Goal: Transaction & Acquisition: Subscribe to service/newsletter

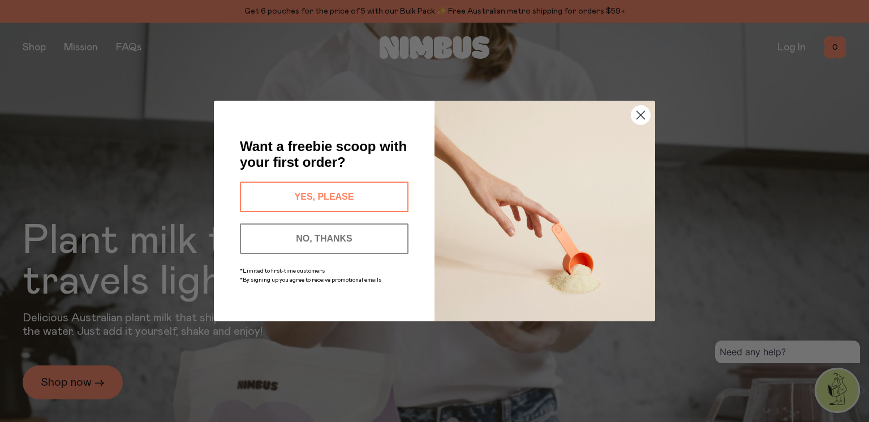
click at [641, 120] on circle "Close dialog" at bounding box center [640, 115] width 19 height 19
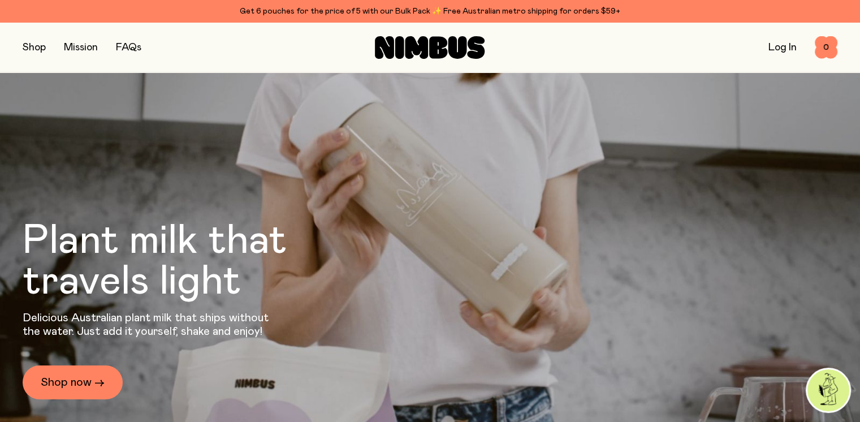
click at [31, 48] on button "button" at bounding box center [34, 48] width 23 height 16
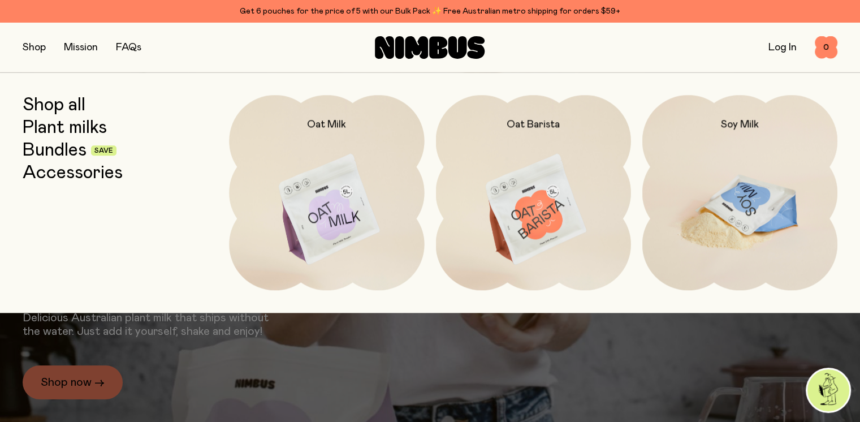
click at [733, 191] on img at bounding box center [739, 210] width 195 height 230
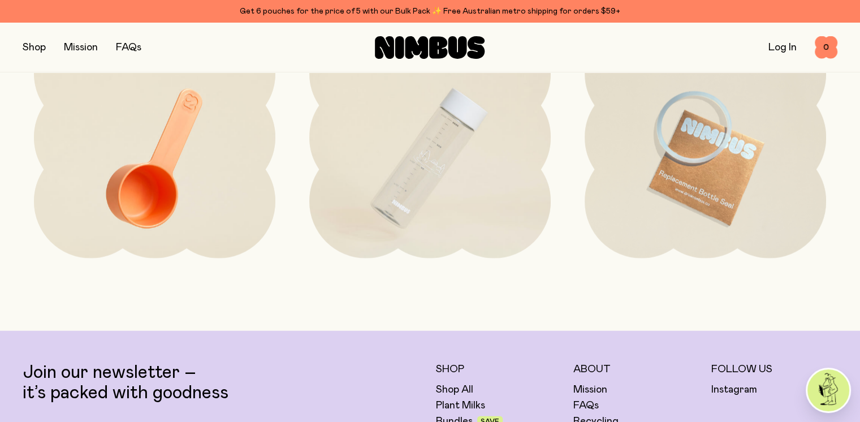
scroll to position [2654, 0]
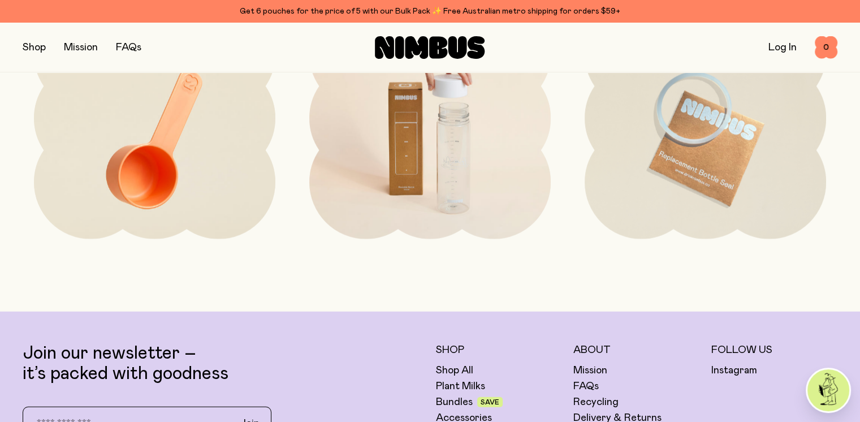
click at [456, 183] on img at bounding box center [429, 140] width 241 height 284
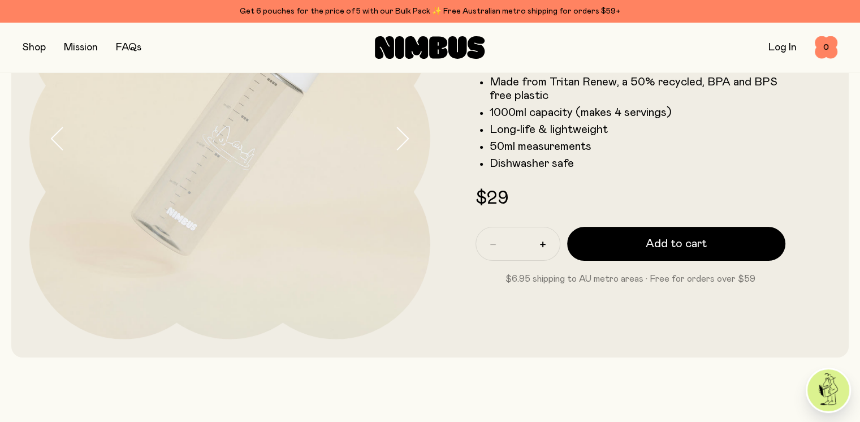
scroll to position [204, 0]
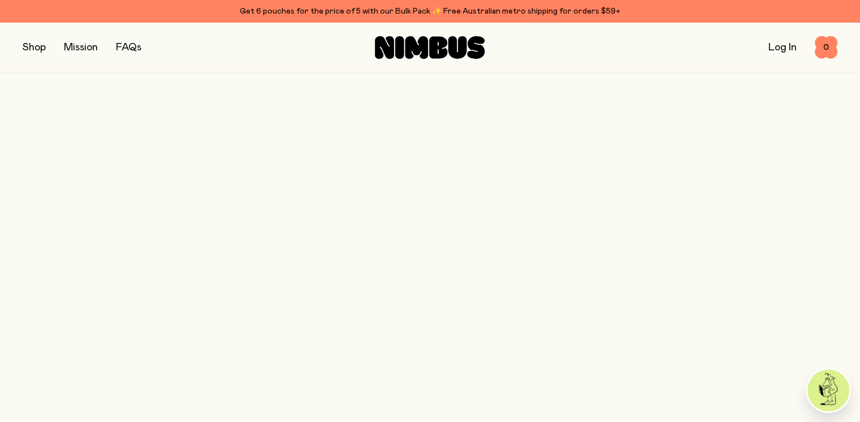
scroll to position [2654, 0]
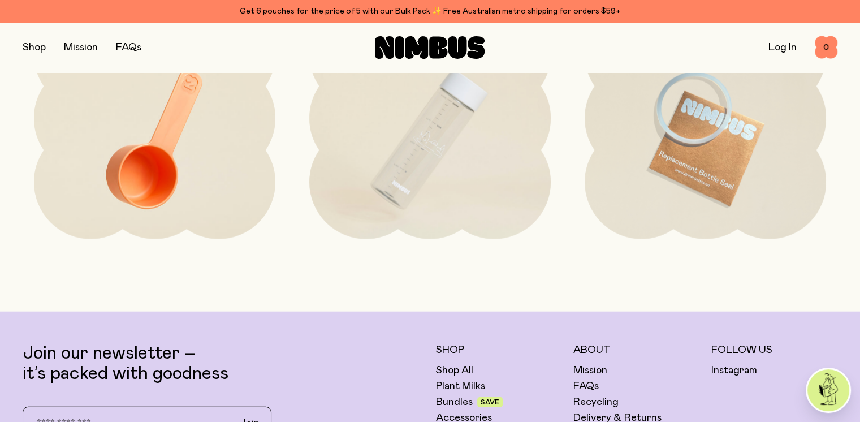
click at [40, 50] on button "button" at bounding box center [34, 48] width 23 height 16
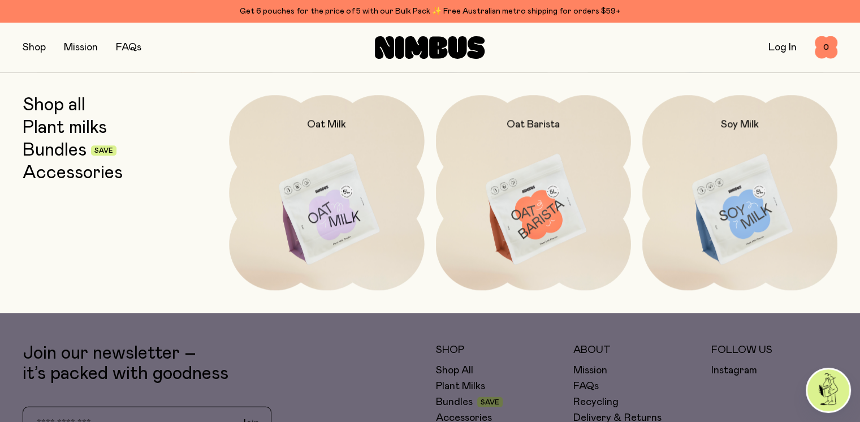
click at [68, 152] on link "Bundles" at bounding box center [55, 150] width 64 height 20
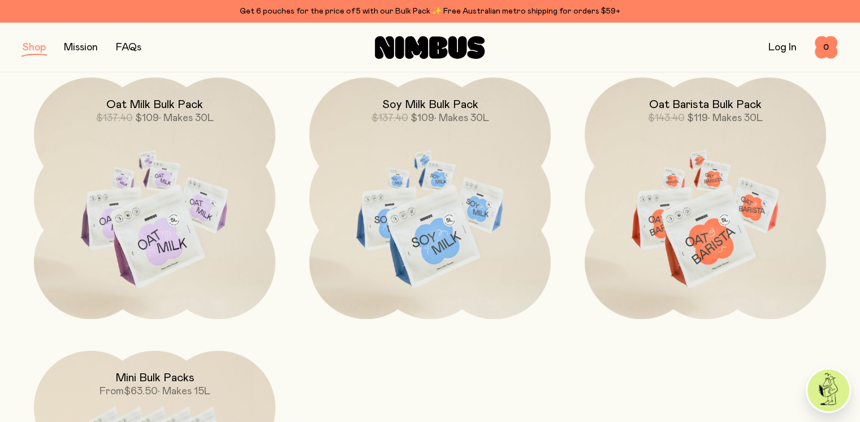
scroll to position [432, 0]
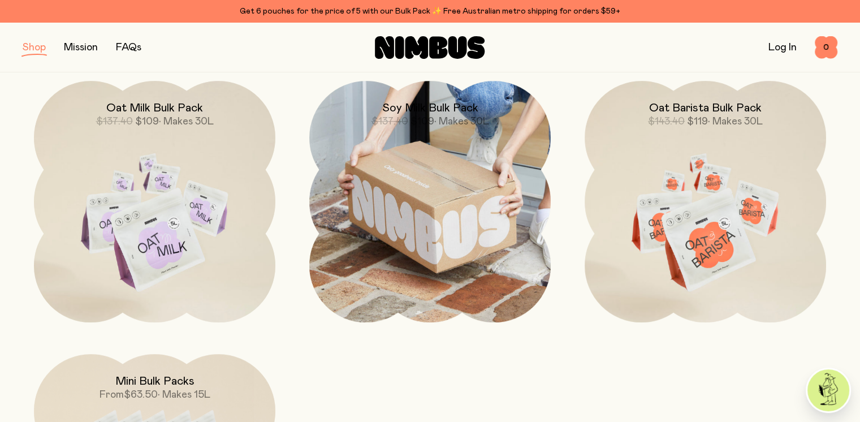
click at [461, 198] on img at bounding box center [429, 201] width 241 height 241
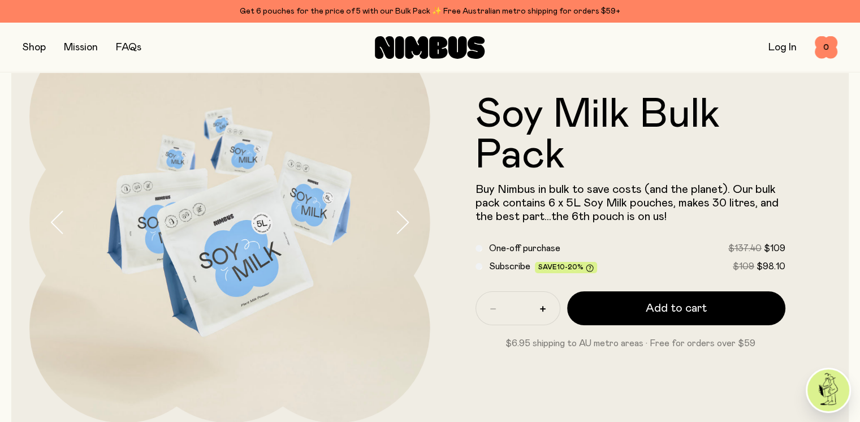
scroll to position [86, 0]
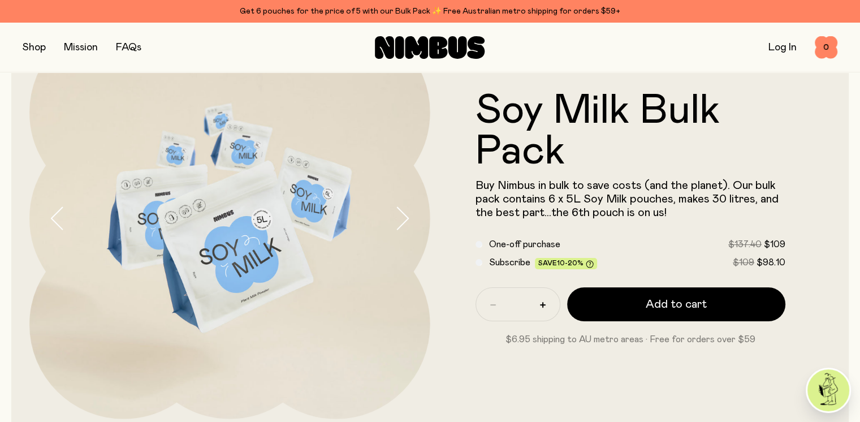
click at [503, 265] on span "Subscribe" at bounding box center [509, 262] width 41 height 9
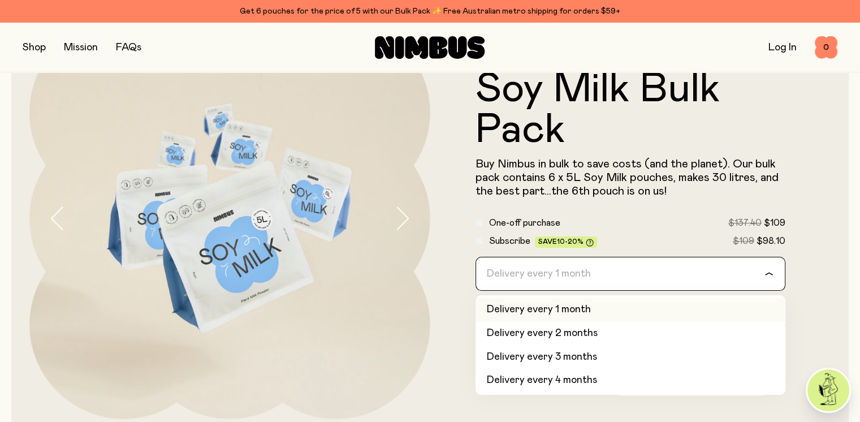
click at [597, 267] on input "Search for option" at bounding box center [623, 273] width 281 height 33
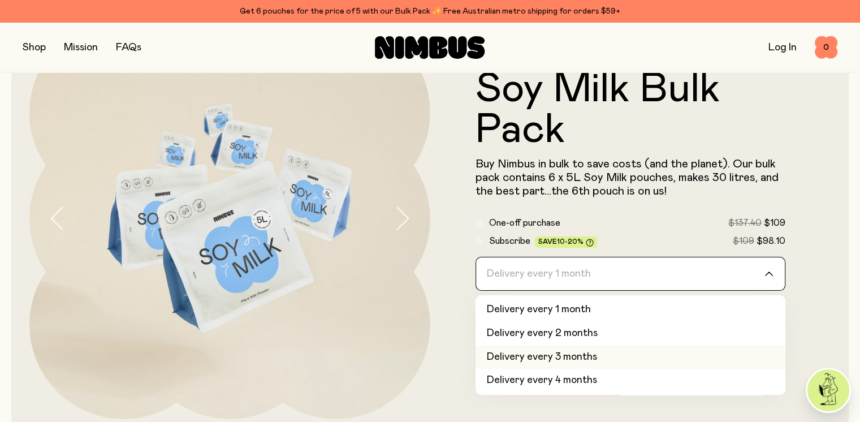
scroll to position [48, 0]
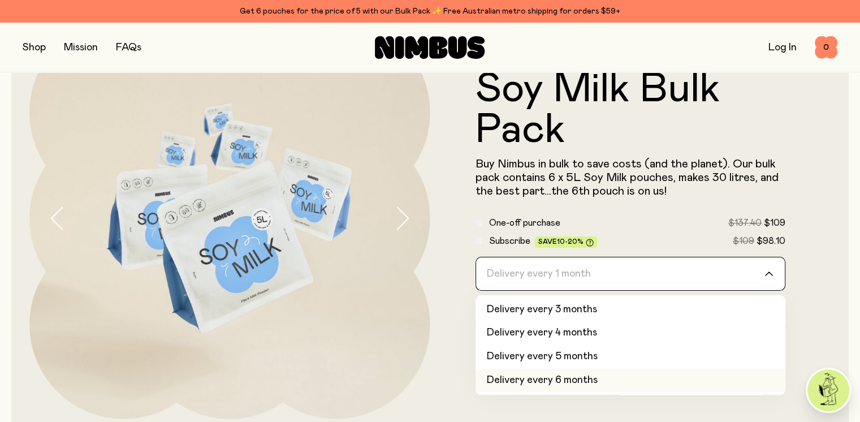
click at [688, 387] on li "Delivery every 6 months" at bounding box center [631, 381] width 310 height 24
